Goal: Navigation & Orientation: Find specific page/section

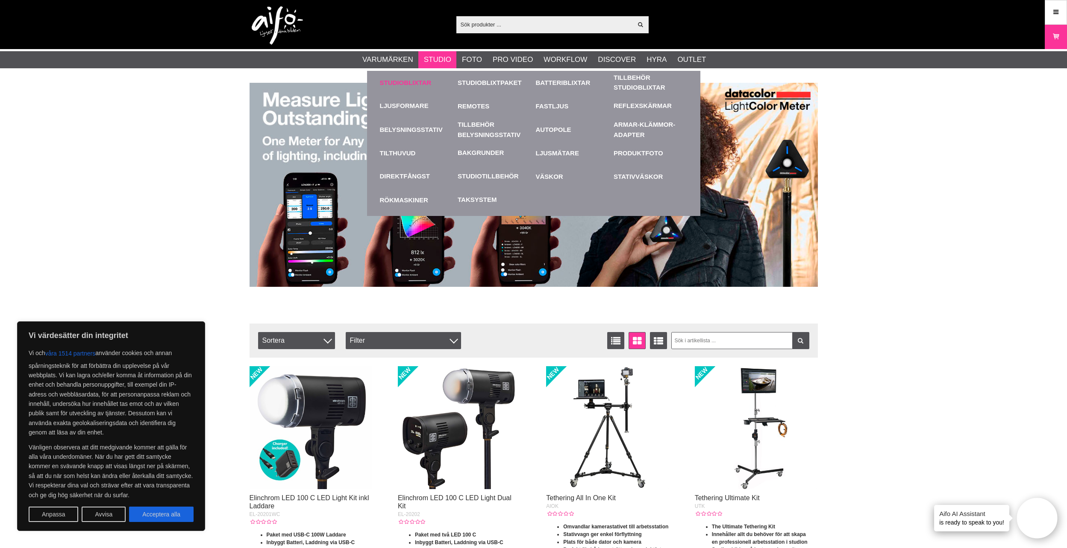
click at [424, 80] on link "Studioblixtar" at bounding box center [417, 82] width 74 height 23
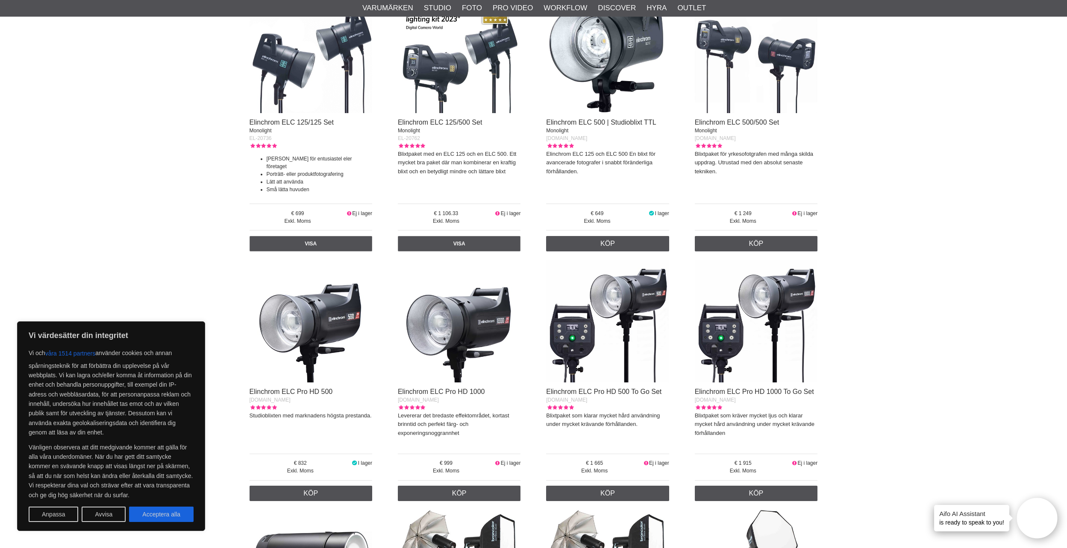
scroll to position [1196, 0]
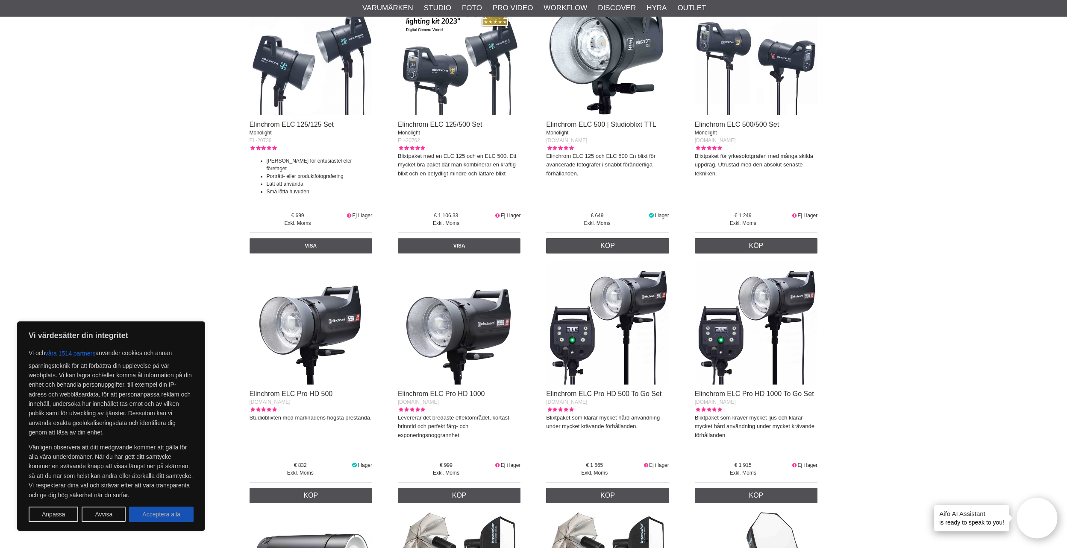
click at [169, 515] on button "Acceptera alla" at bounding box center [161, 514] width 64 height 15
checkbox input "true"
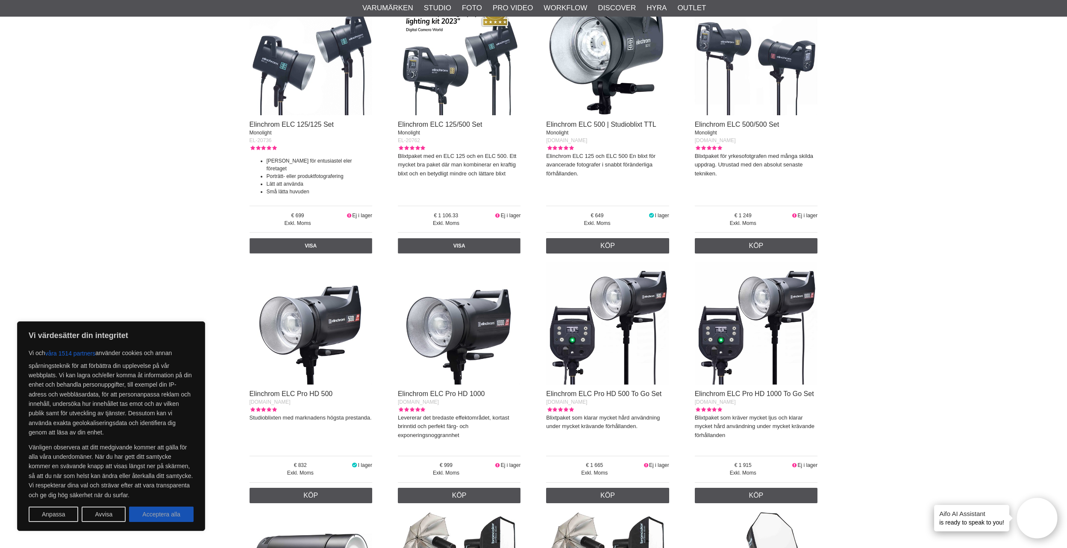
checkbox input "true"
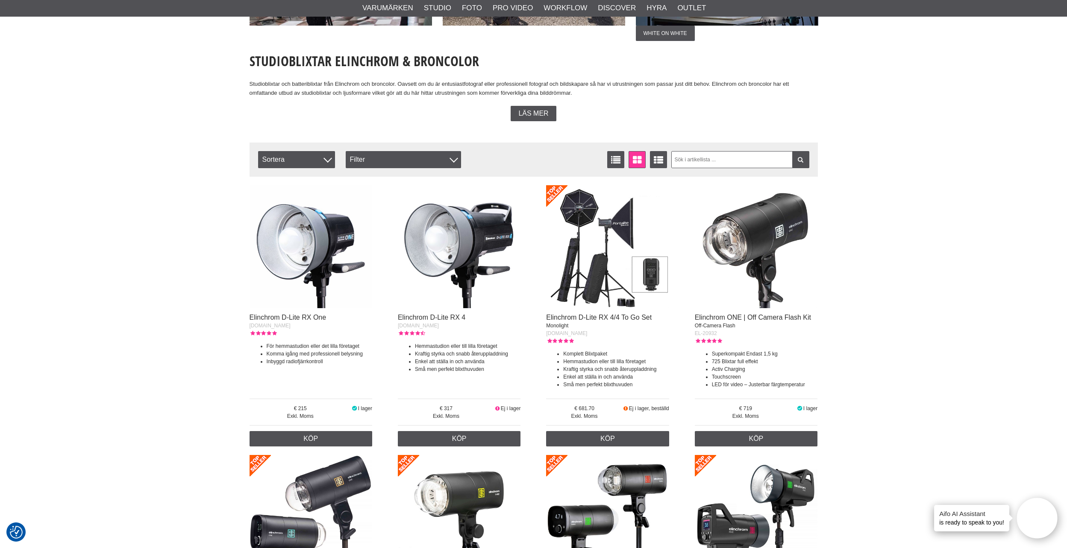
scroll to position [0, 0]
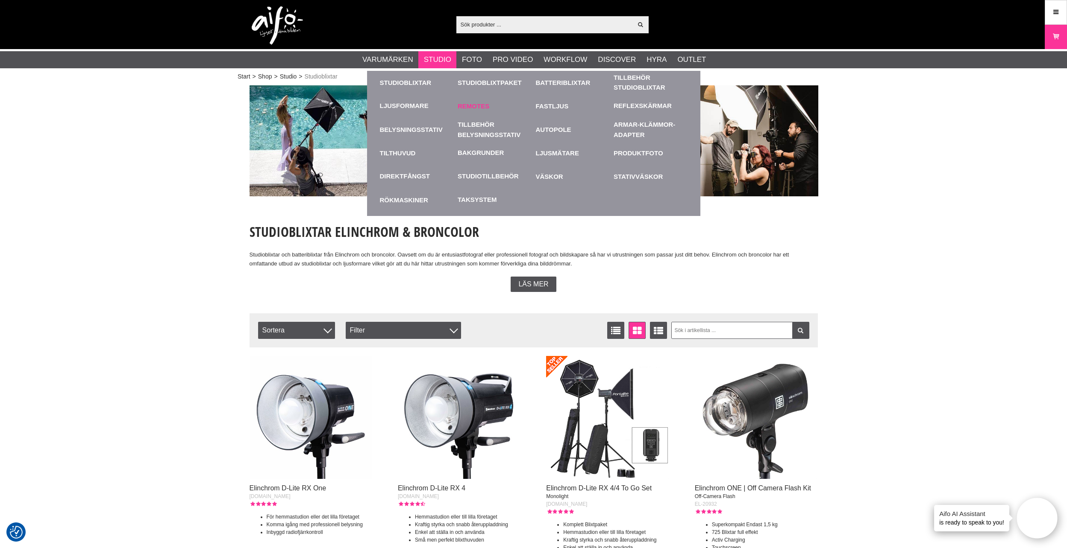
click at [482, 105] on link "Remotes" at bounding box center [494, 105] width 74 height 23
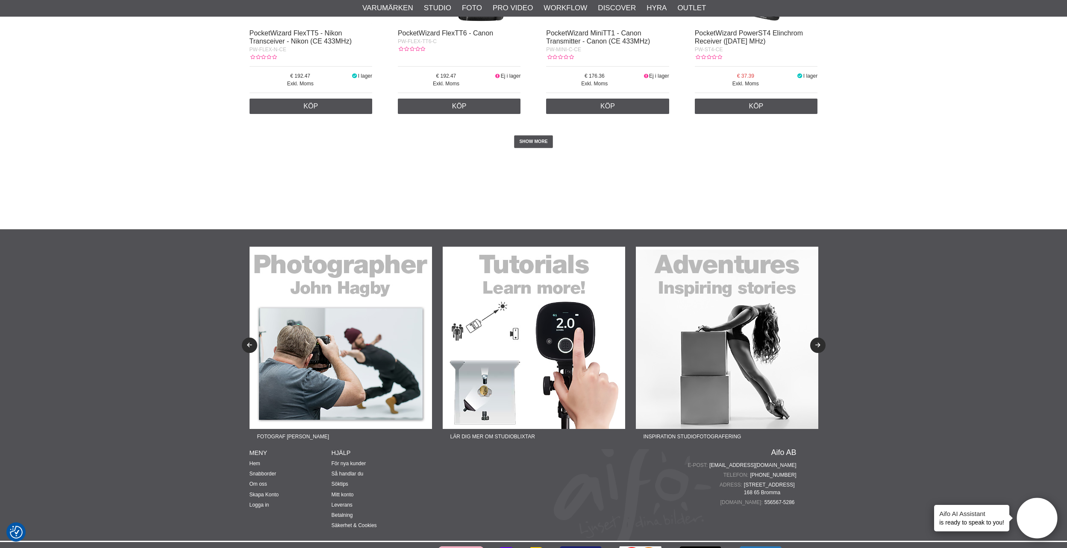
scroll to position [1762, 0]
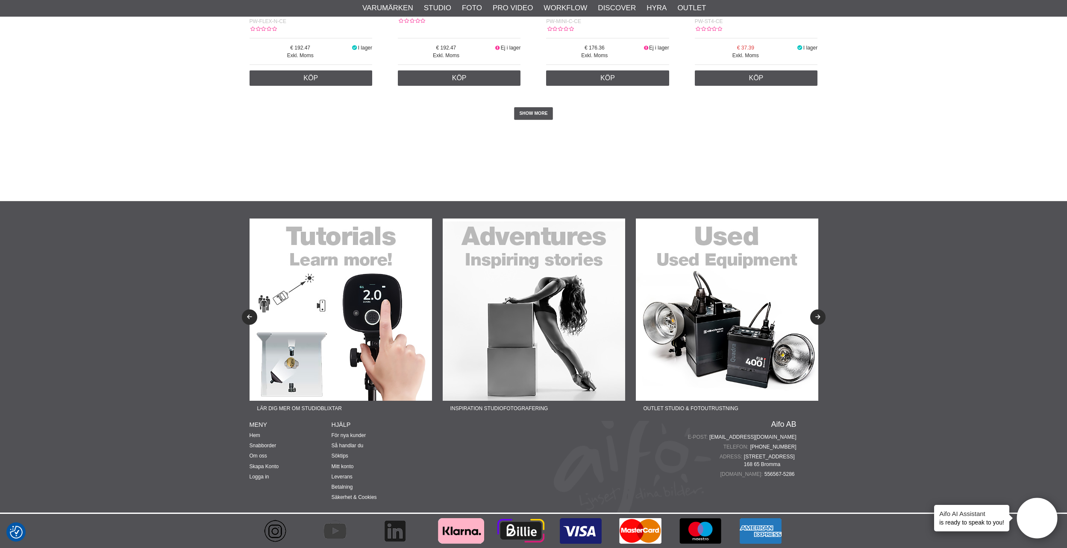
click at [354, 321] on img at bounding box center [340, 310] width 182 height 182
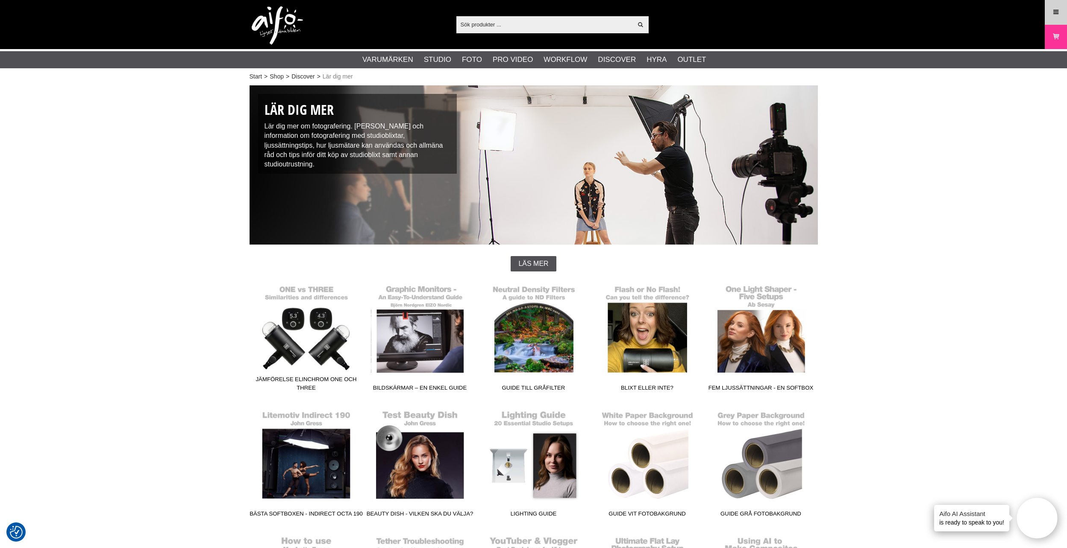
click at [1061, 12] on link "Meny" at bounding box center [1055, 12] width 21 height 20
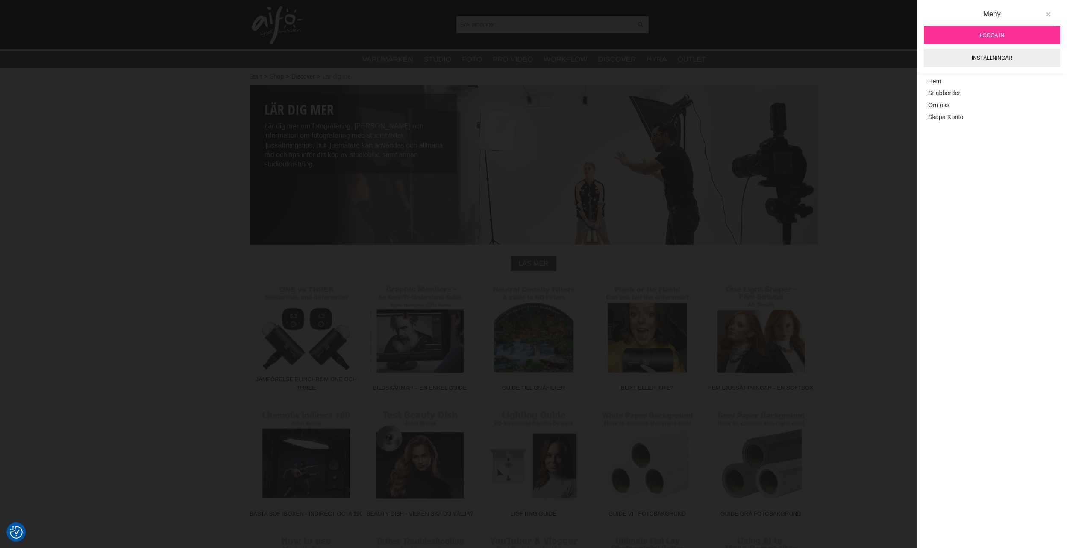
click at [1047, 16] on icon at bounding box center [1048, 15] width 6 height 6
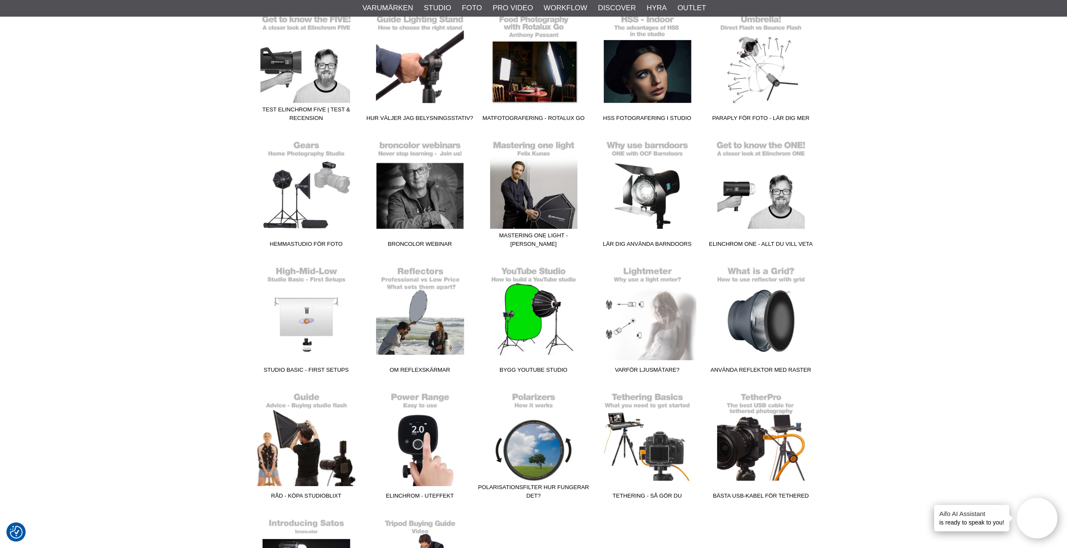
scroll to position [1153, 0]
